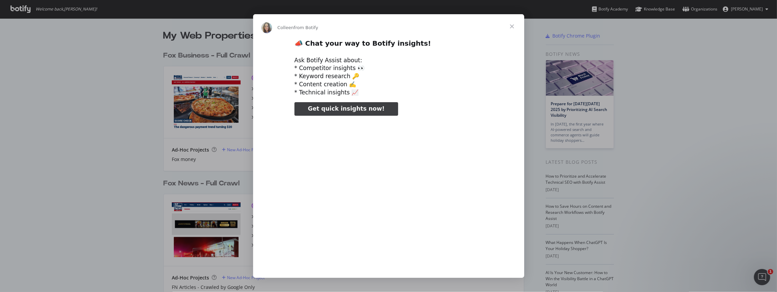
type input "1274081"
click at [512, 26] on span "Close" at bounding box center [512, 26] width 24 height 24
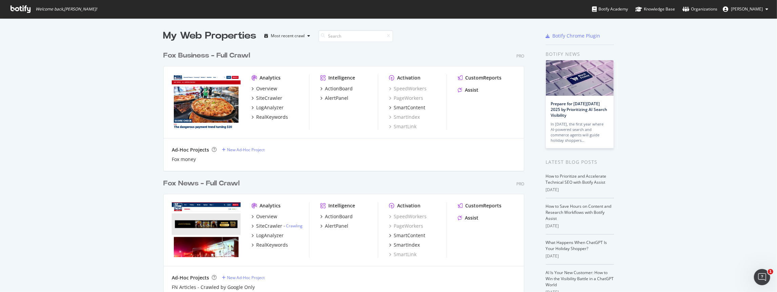
click at [222, 185] on div "Fox News - Full Crawl" at bounding box center [201, 184] width 76 height 10
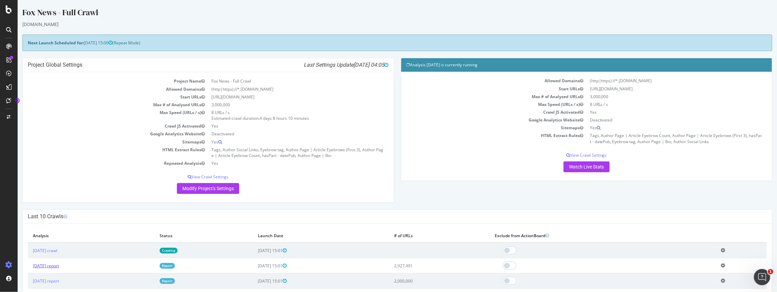
click at [52, 265] on link "2025 Sep. 4th report" at bounding box center [46, 266] width 26 height 6
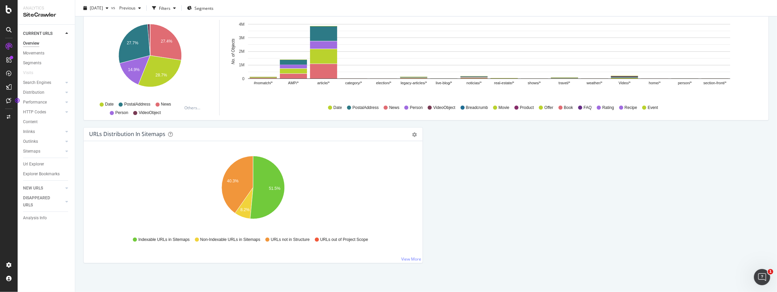
scroll to position [544, 0]
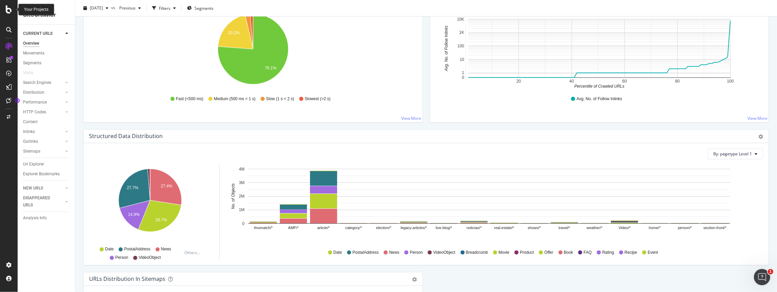
click at [13, 13] on div at bounding box center [9, 9] width 16 height 8
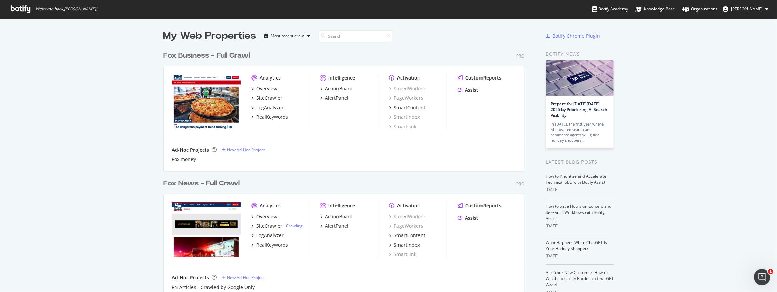
scroll to position [16, 0]
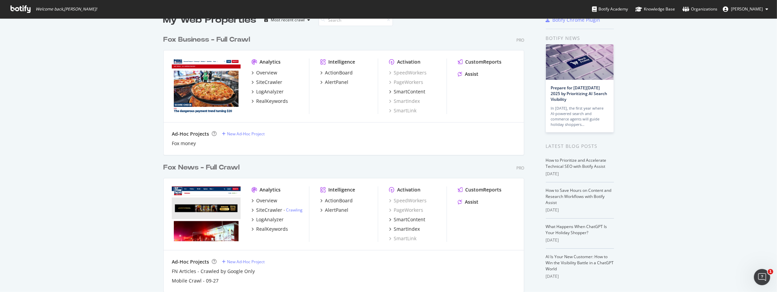
click at [218, 168] on div "Fox News - Full Crawl" at bounding box center [201, 168] width 76 height 10
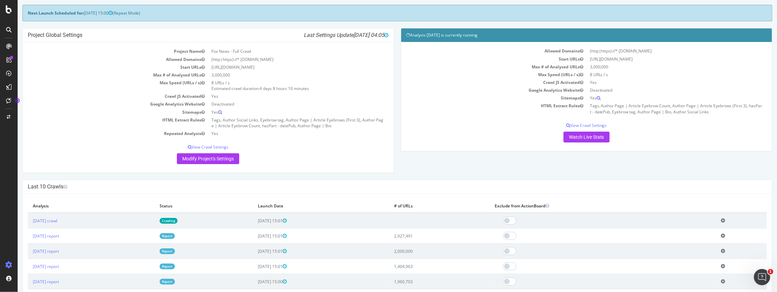
scroll to position [37, 0]
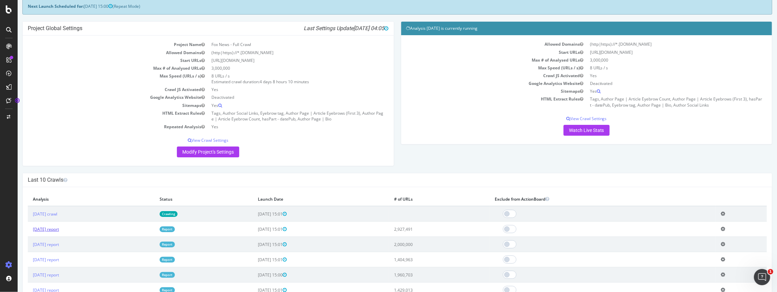
click at [54, 228] on link "2025 Sep. 4th report" at bounding box center [46, 230] width 26 height 6
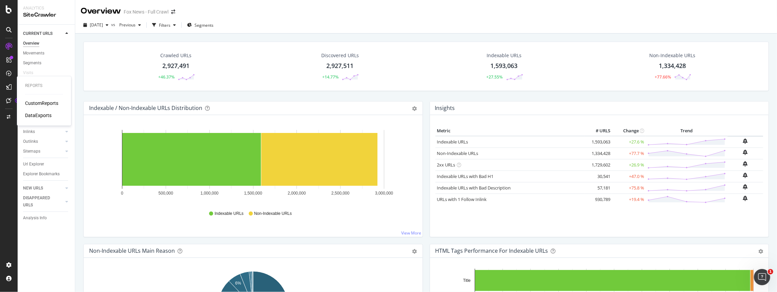
click at [42, 100] on div "CustomReports" at bounding box center [41, 103] width 33 height 7
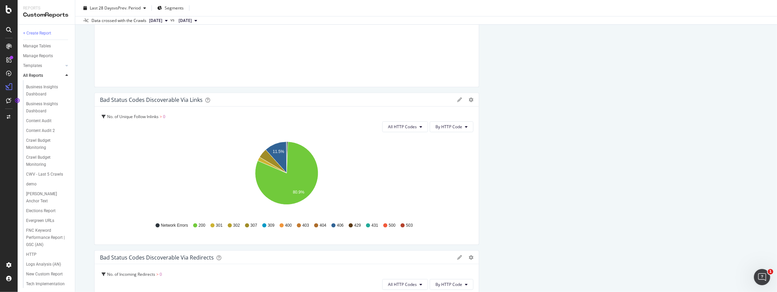
scroll to position [615, 0]
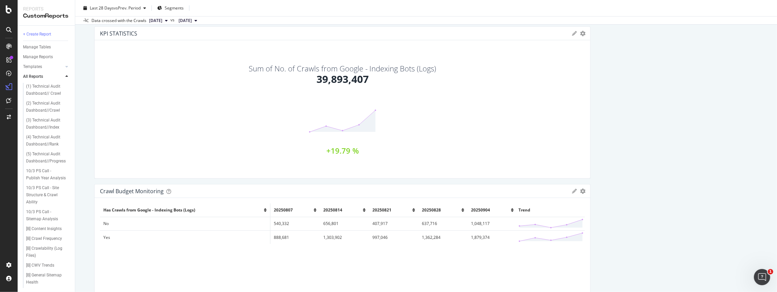
scroll to position [373, 0]
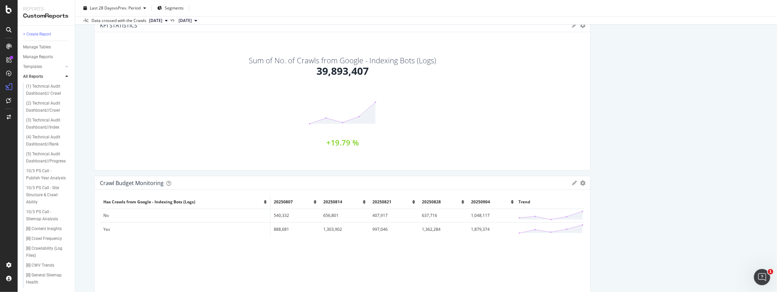
click at [480, 230] on td "1,879,374" at bounding box center [492, 230] width 49 height 14
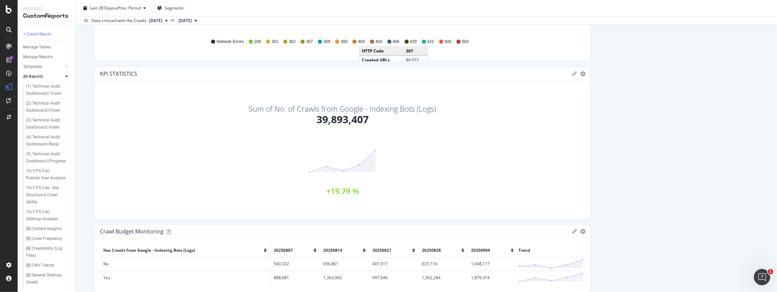
scroll to position [343, 0]
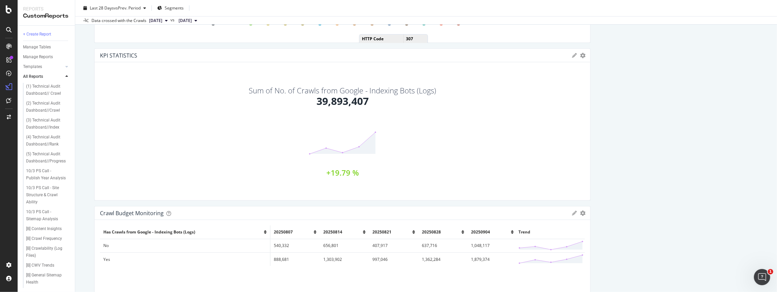
click at [484, 259] on td "1,879,374" at bounding box center [492, 260] width 49 height 14
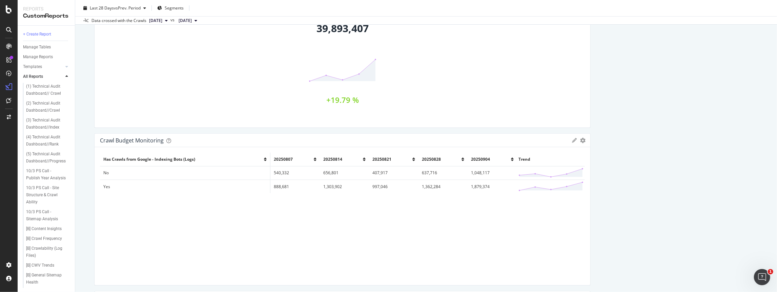
scroll to position [419, 0]
drag, startPoint x: 91, startPoint y: 135, endPoint x: 301, endPoint y: 201, distance: 219.8
click at [300, 200] on div "Crawl Budget Monitoring Crawl Budget Monitoring Fox News - Full Crawl Clone Sch…" at bounding box center [426, 146] width 702 height 292
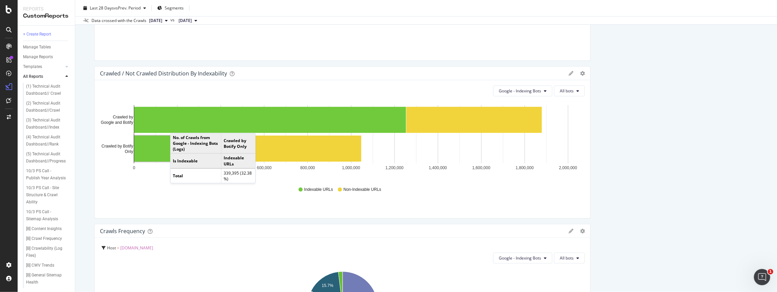
scroll to position [637, 0]
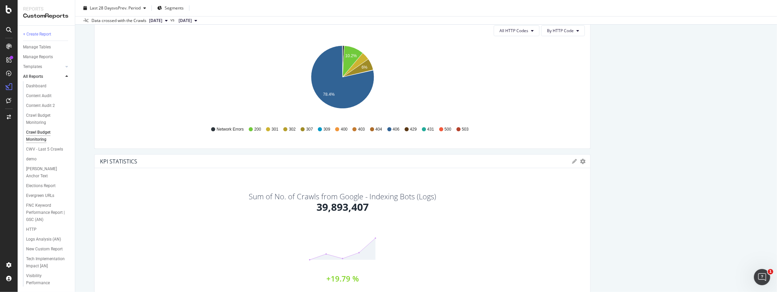
scroll to position [138, 0]
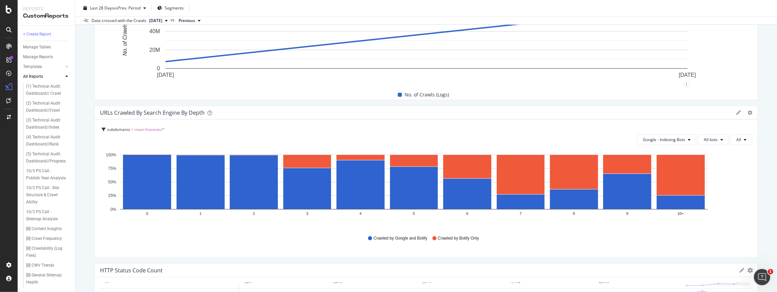
scroll to position [250, 0]
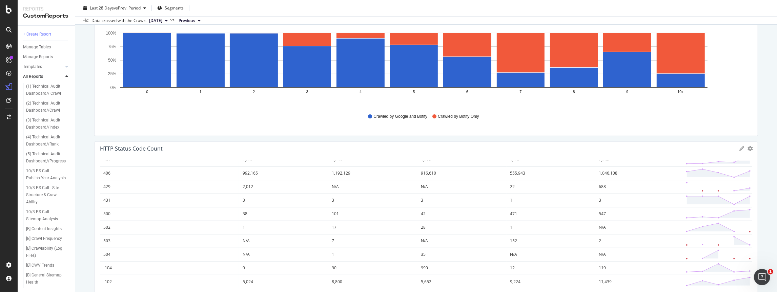
click at [162, 21] on span "[DATE]" at bounding box center [155, 21] width 13 height 6
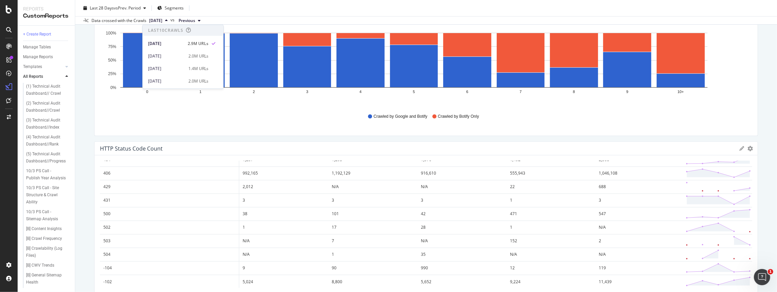
click at [300, 14] on div "Last 28 Days vs Prev. Period Segments" at bounding box center [426, 10] width 702 height 14
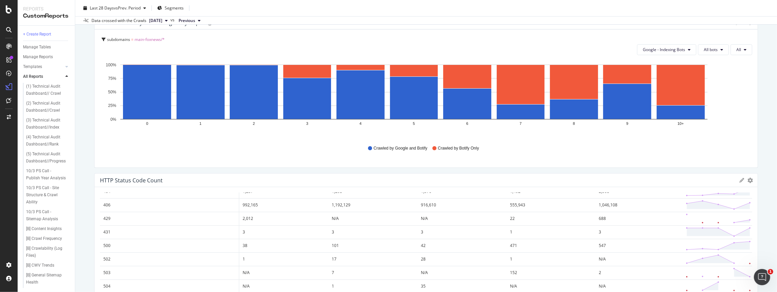
scroll to position [193, 0]
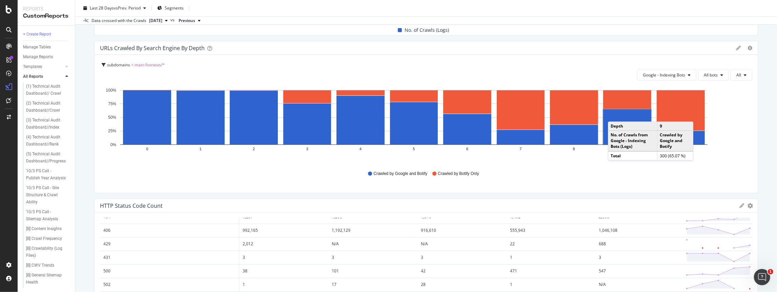
click at [615, 115] on rect "A chart." at bounding box center [627, 126] width 48 height 35
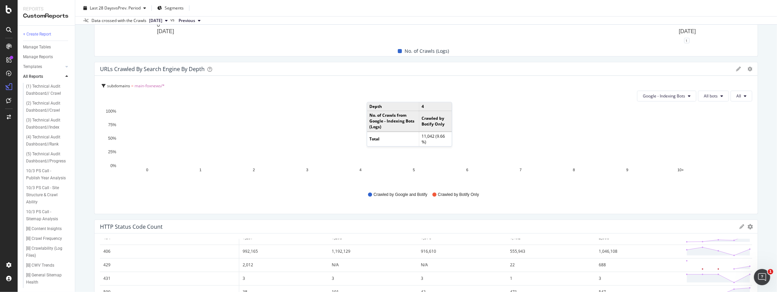
scroll to position [172, 0]
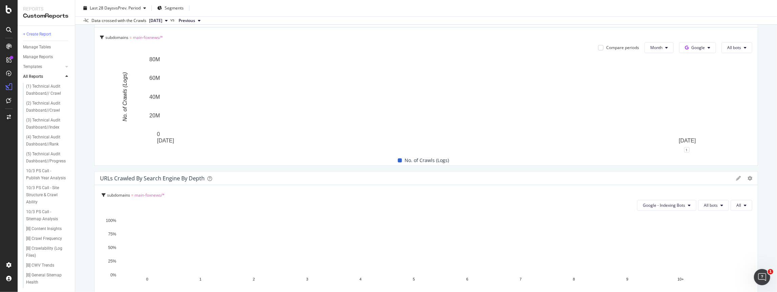
scroll to position [0, 0]
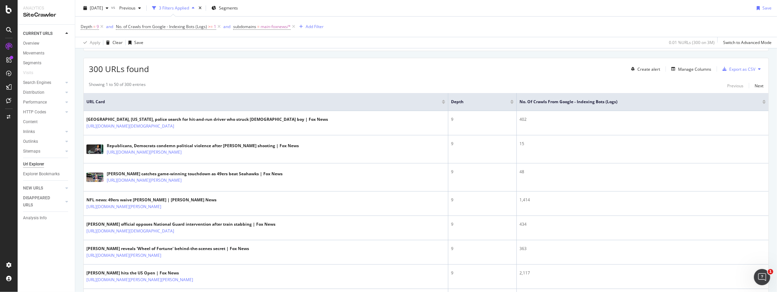
scroll to position [123, 0]
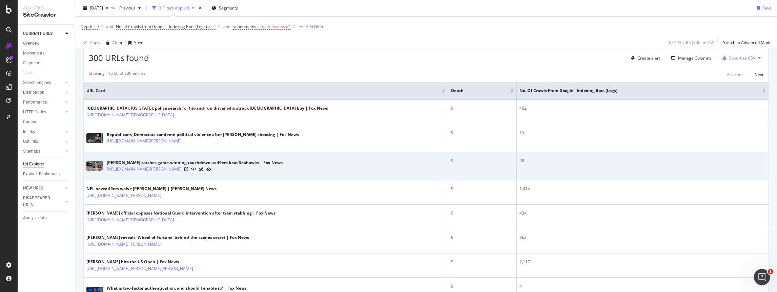
click at [182, 170] on link "[URL][DOMAIN_NAME][PERSON_NAME]" at bounding box center [144, 169] width 75 height 7
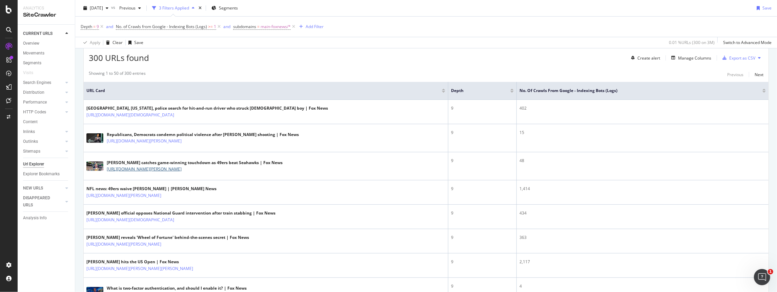
scroll to position [123, 0]
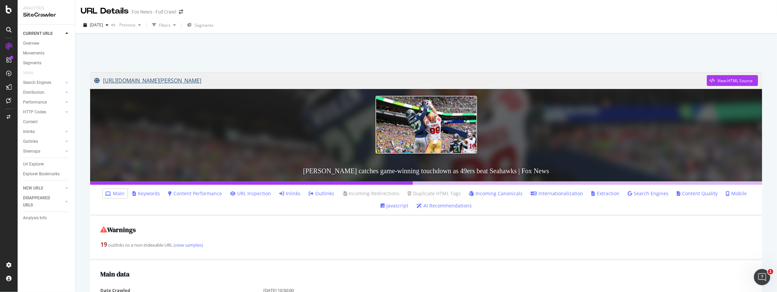
click at [416, 81] on link "[URL][DOMAIN_NAME][PERSON_NAME]" at bounding box center [400, 80] width 613 height 17
